Goal: Transaction & Acquisition: Subscribe to service/newsletter

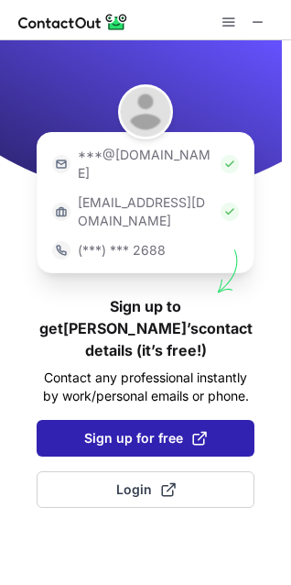
click at [182, 429] on span "Sign up for free" at bounding box center [145, 438] width 123 height 18
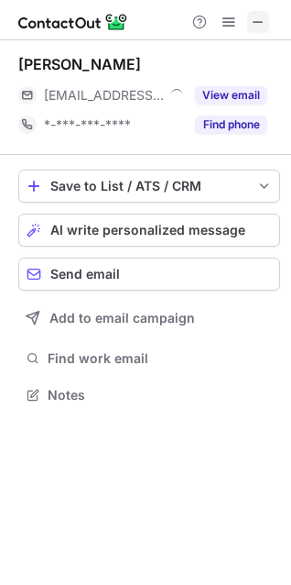
scroll to position [381, 291]
click at [256, 20] on span at bounding box center [258, 22] width 15 height 15
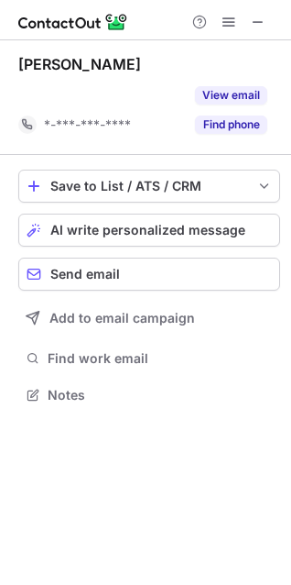
scroll to position [352, 291]
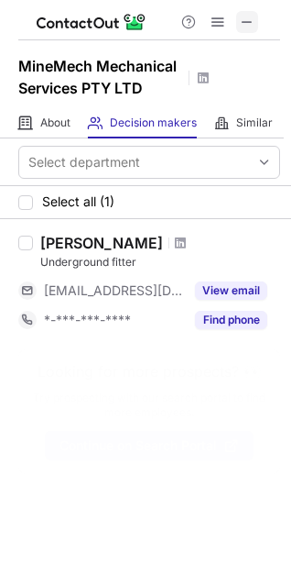
click at [254, 22] on span at bounding box center [247, 22] width 15 height 15
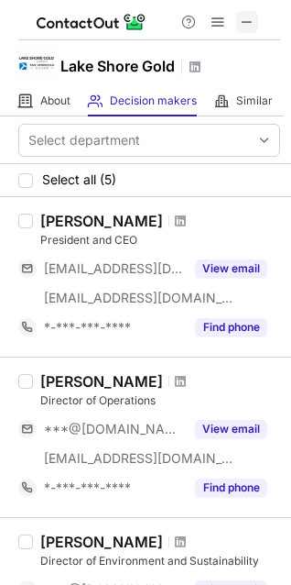
click at [252, 21] on span at bounding box center [247, 22] width 15 height 15
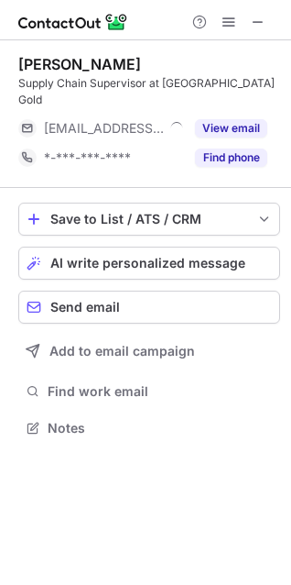
scroll to position [8, 8]
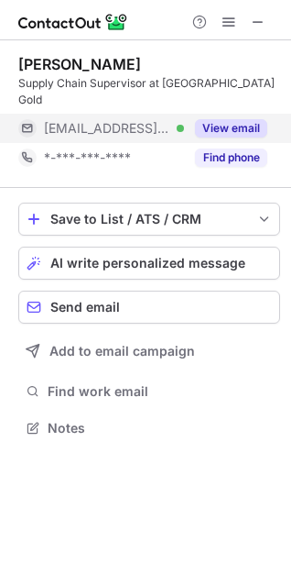
click at [219, 119] on button "View email" at bounding box center [231, 128] width 72 height 18
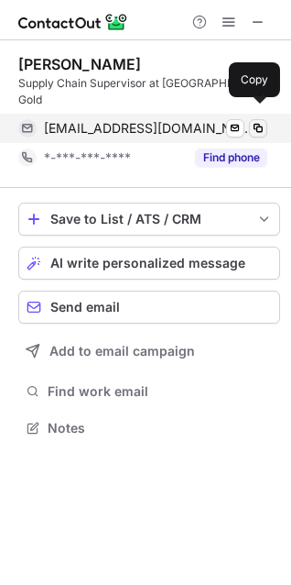
click at [256, 121] on span at bounding box center [258, 128] width 15 height 15
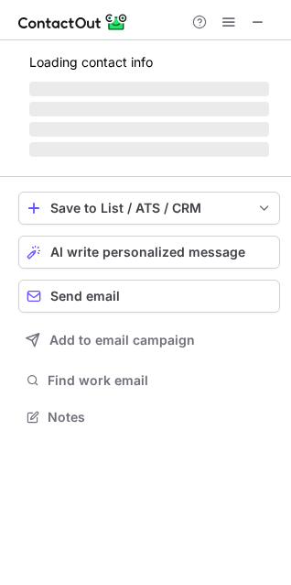
scroll to position [444, 291]
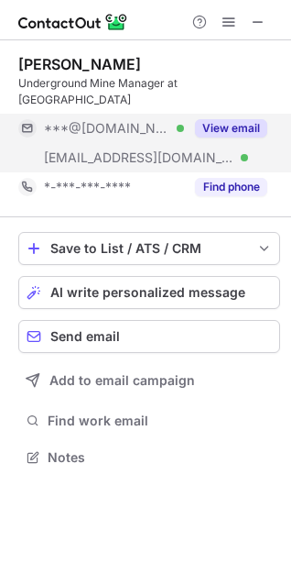
click at [228, 131] on button "View email" at bounding box center [231, 128] width 72 height 18
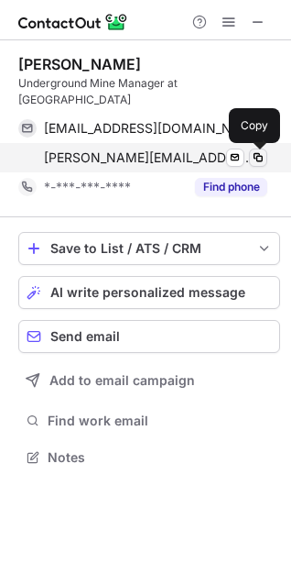
click at [256, 159] on span at bounding box center [258, 157] width 15 height 15
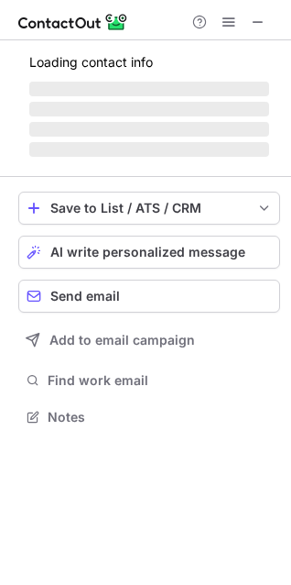
scroll to position [8, 8]
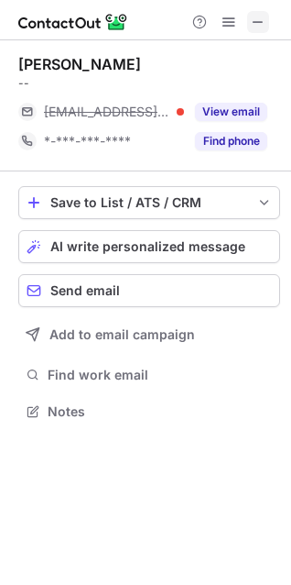
click at [255, 19] on span at bounding box center [258, 22] width 15 height 15
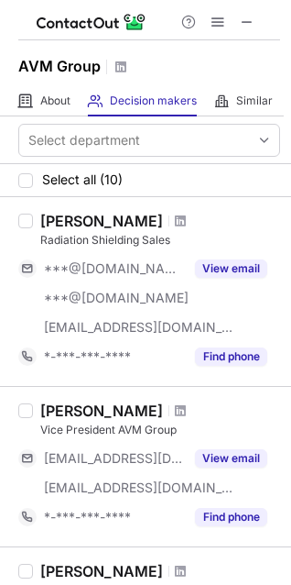
click at [256, 22] on button at bounding box center [247, 22] width 22 height 22
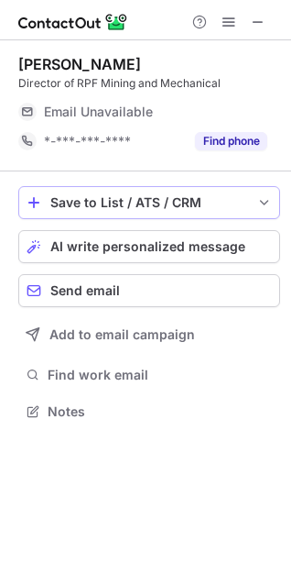
scroll to position [8, 8]
click at [255, 24] on span at bounding box center [258, 22] width 15 height 15
click at [263, 23] on span at bounding box center [258, 22] width 15 height 15
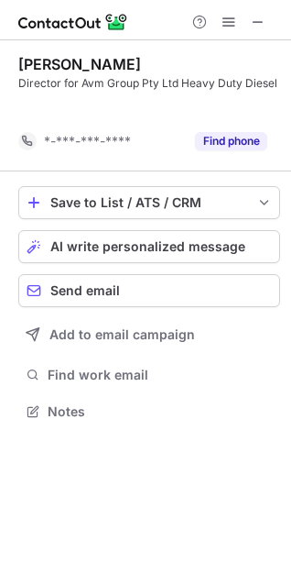
scroll to position [368, 291]
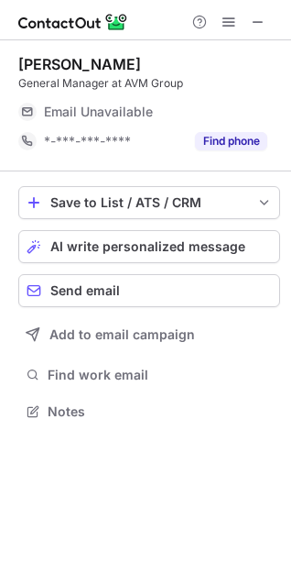
scroll to position [398, 291]
